Goal: Communication & Community: Answer question/provide support

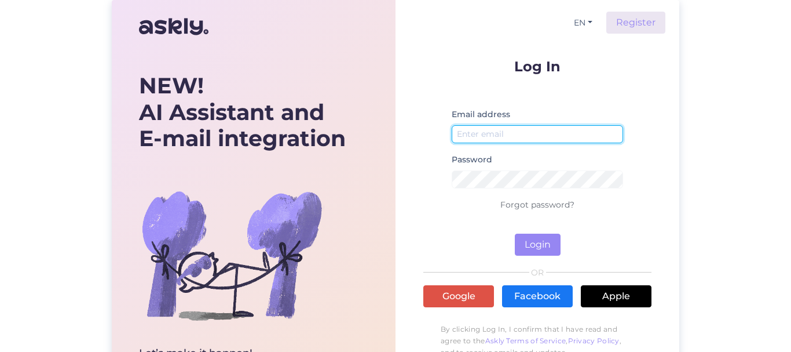
click at [531, 131] on input "email" at bounding box center [537, 134] width 171 height 18
type input "[EMAIL_ADDRESS][DOMAIN_NAME]"
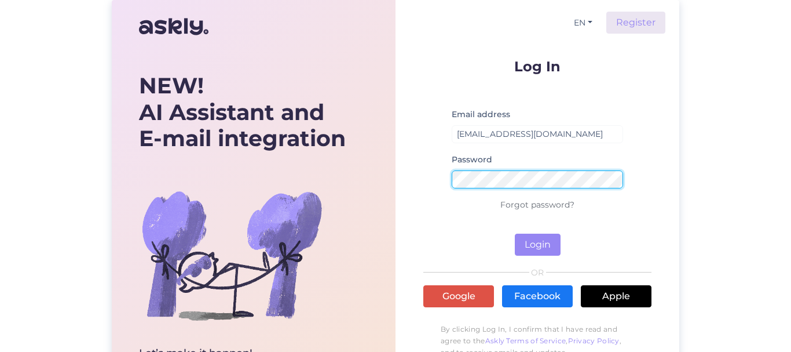
click at [515, 233] on button "Login" at bounding box center [538, 244] width 46 height 22
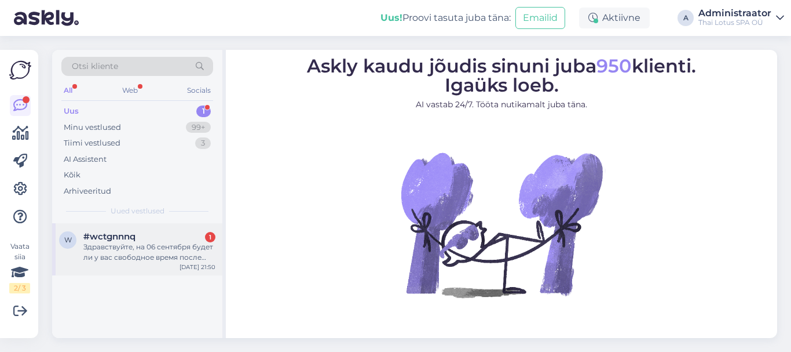
click at [97, 258] on div "Здравствуйте, на 06 сентября будет ли у вас свободное время после 16:00 на парн…" at bounding box center [149, 252] width 132 height 21
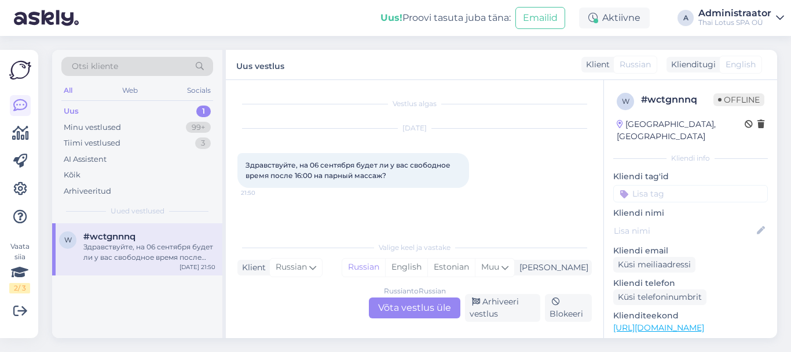
click at [415, 304] on div "Russian to Russian Võta vestlus üle" at bounding box center [415, 307] width 92 height 21
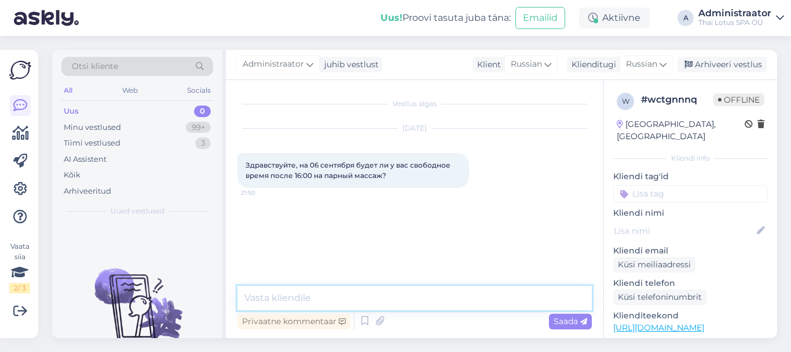
click at [315, 297] on textarea at bounding box center [415, 298] width 355 height 24
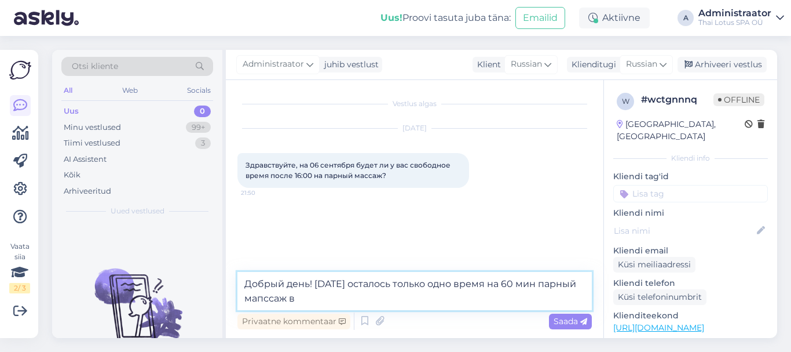
click at [263, 302] on textarea "Добрый день! [DATE] осталось только одно время на 60 мин парный мапссаж в" at bounding box center [415, 291] width 355 height 38
click at [312, 302] on textarea "Добрый день! [DATE] осталось только одно время на 60 мин парный массаж в" at bounding box center [415, 291] width 355 height 38
type textarea "Добрый день! Сегодня осталось только одно время на 60 мин парный массаж в 19:30."
click at [568, 324] on span "Saada" at bounding box center [571, 321] width 34 height 10
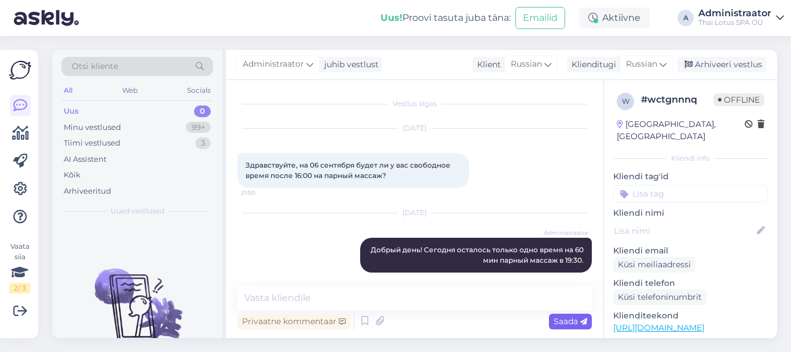
scroll to position [10, 0]
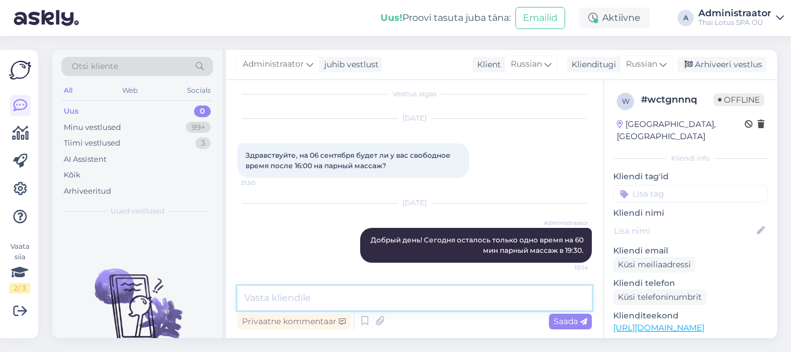
click at [382, 295] on textarea at bounding box center [415, 298] width 355 height 24
type textarea "T"
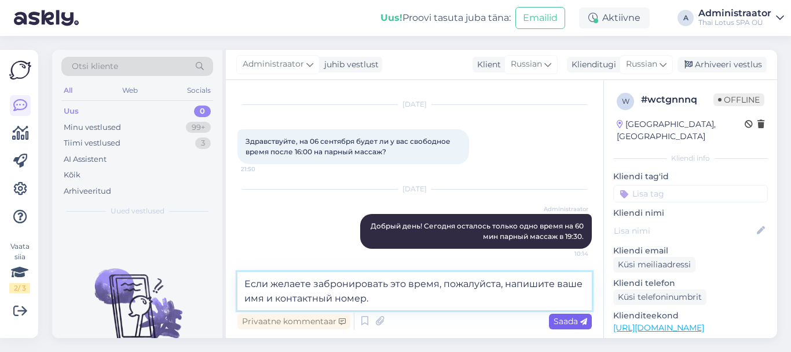
type textarea "Если желаете забронировать это время, пожалуйста, напишите ваше имя и контактны…"
click at [566, 320] on span "Saada" at bounding box center [571, 321] width 34 height 10
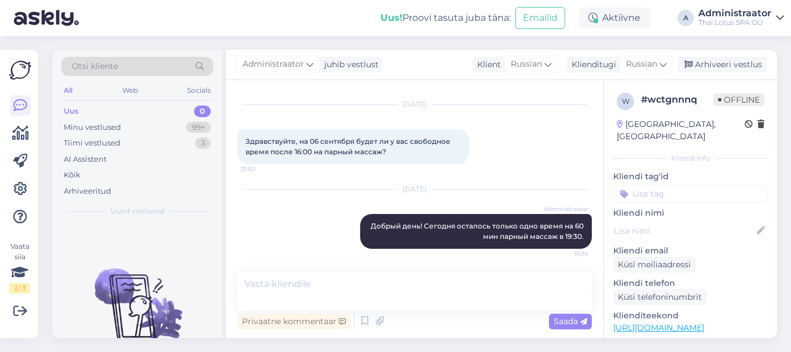
scroll to position [70, 0]
